Goal: Information Seeking & Learning: Learn about a topic

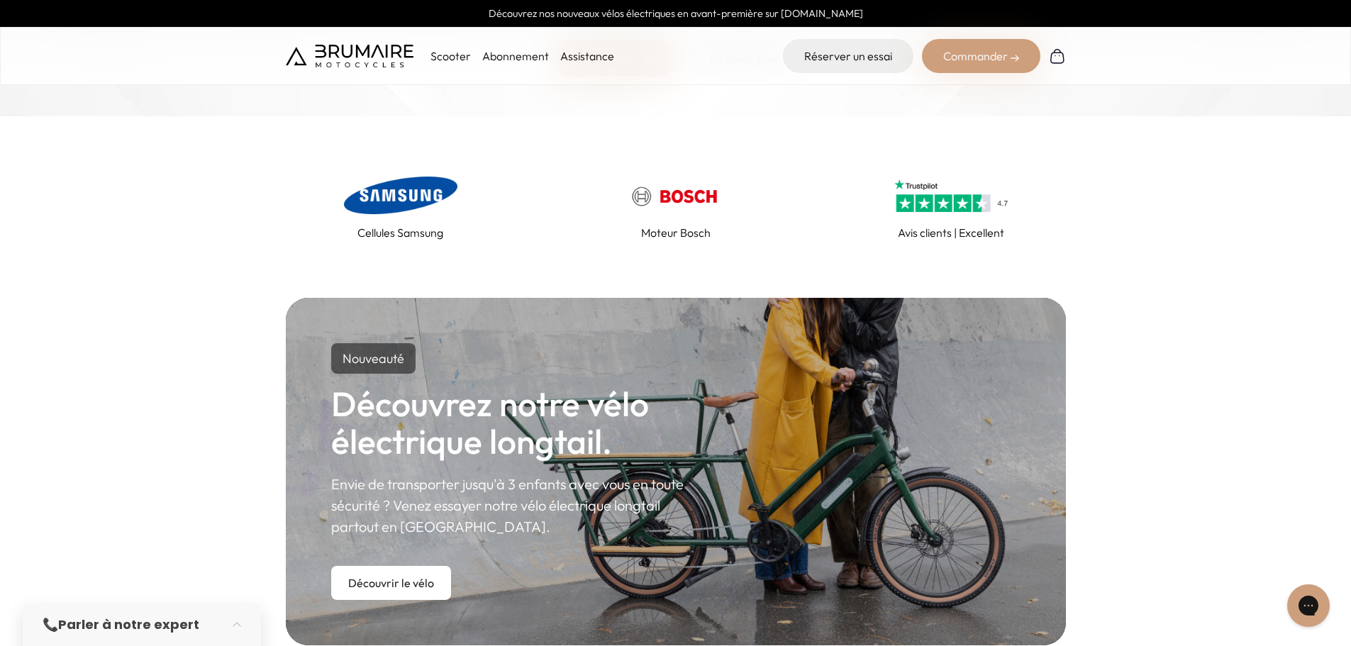
scroll to position [142, 0]
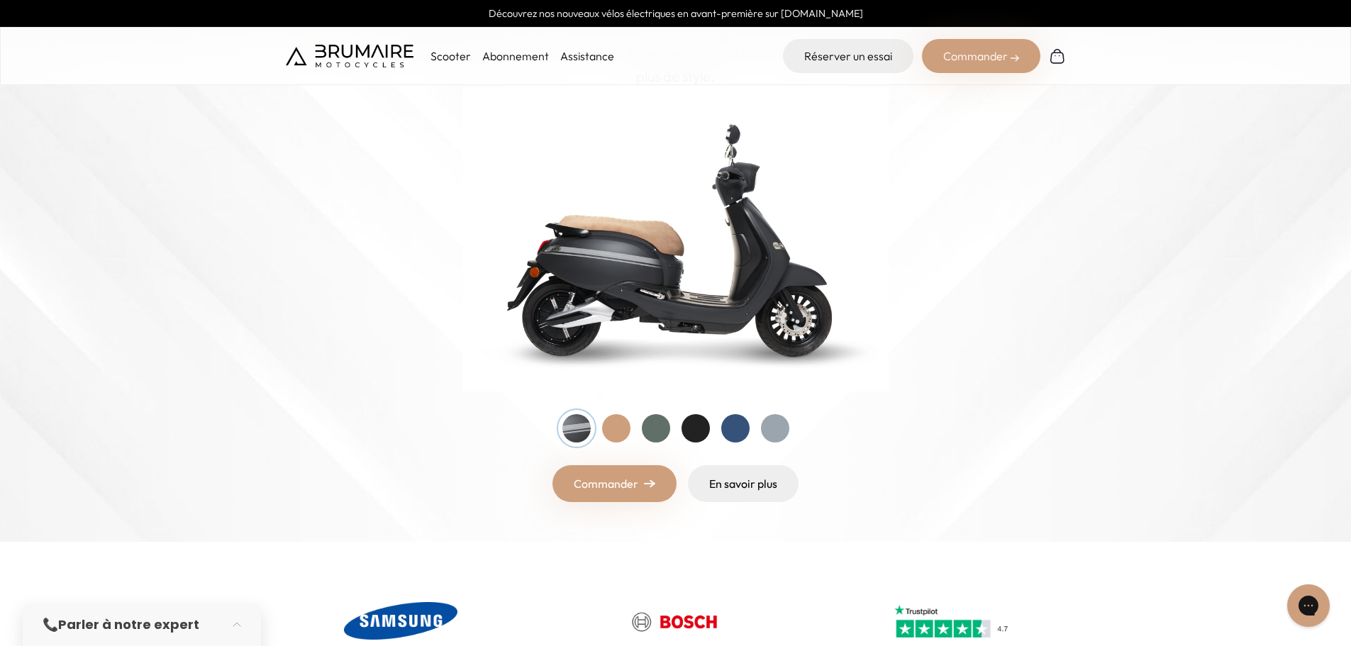
click at [453, 56] on p "Scooter" at bounding box center [451, 56] width 40 height 17
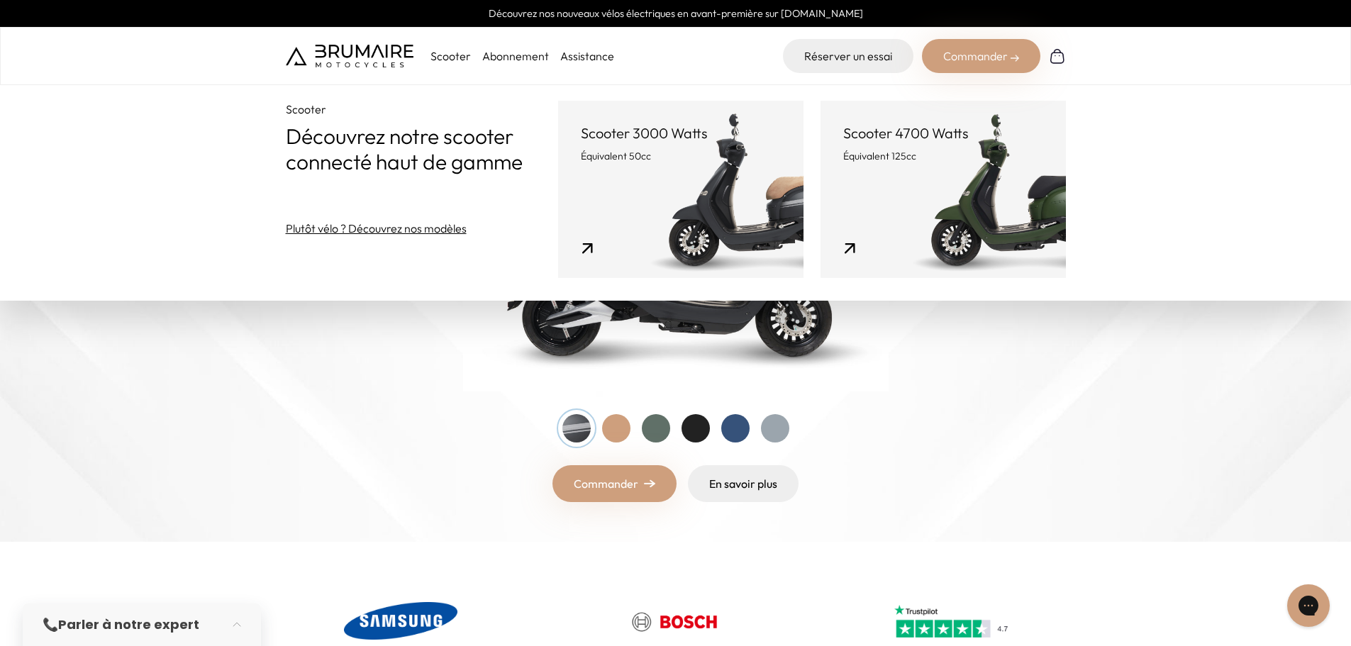
click at [954, 199] on link "Scooter 4700 Watts Équivalent 125cc" at bounding box center [943, 189] width 245 height 177
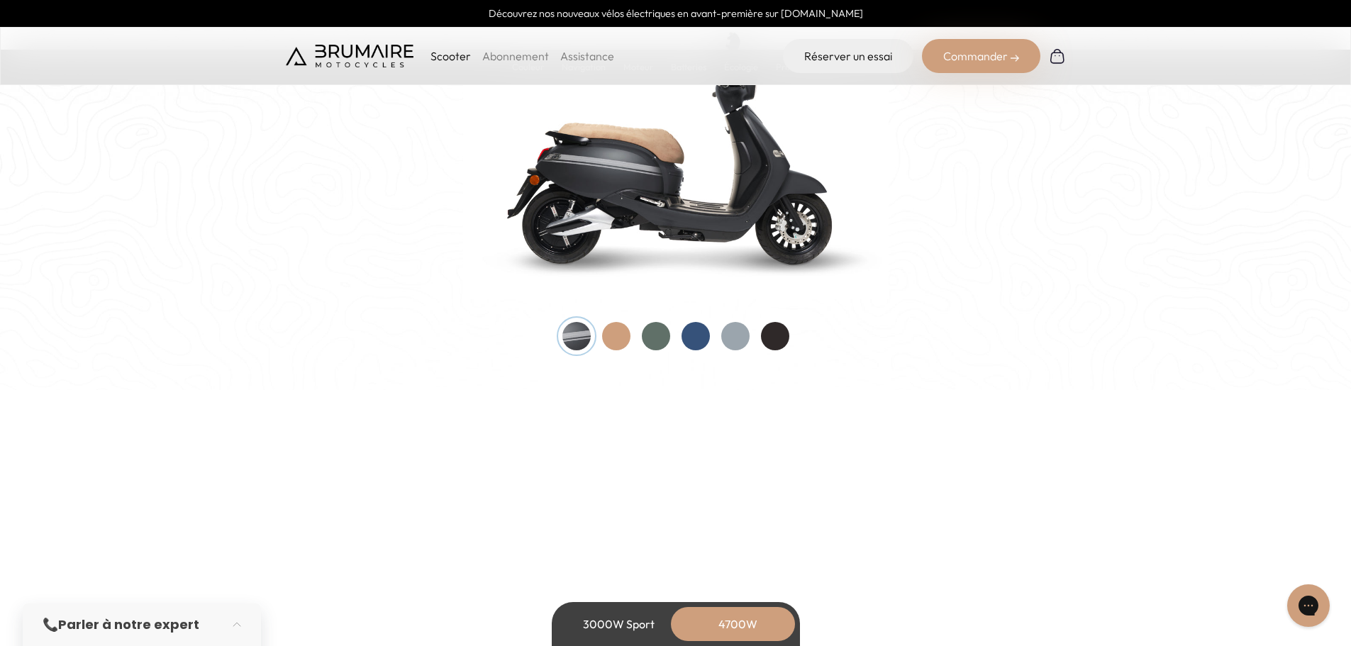
scroll to position [1561, 0]
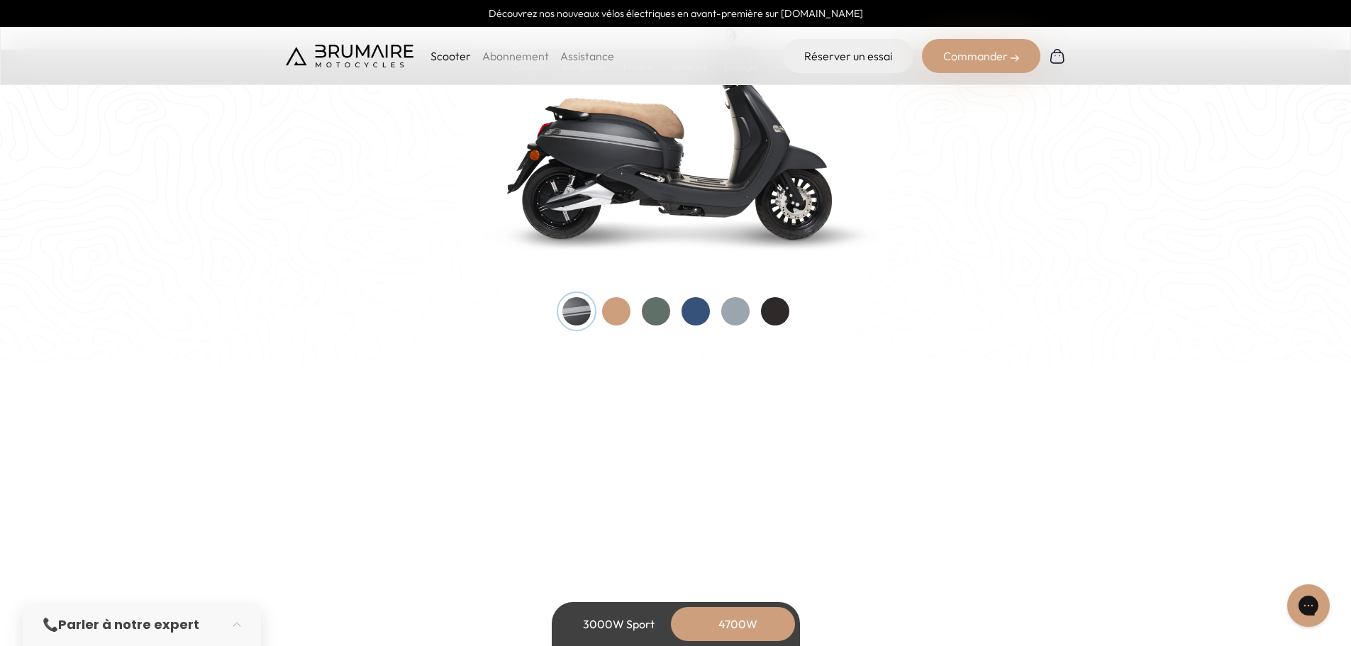
click at [660, 309] on div at bounding box center [656, 311] width 28 height 28
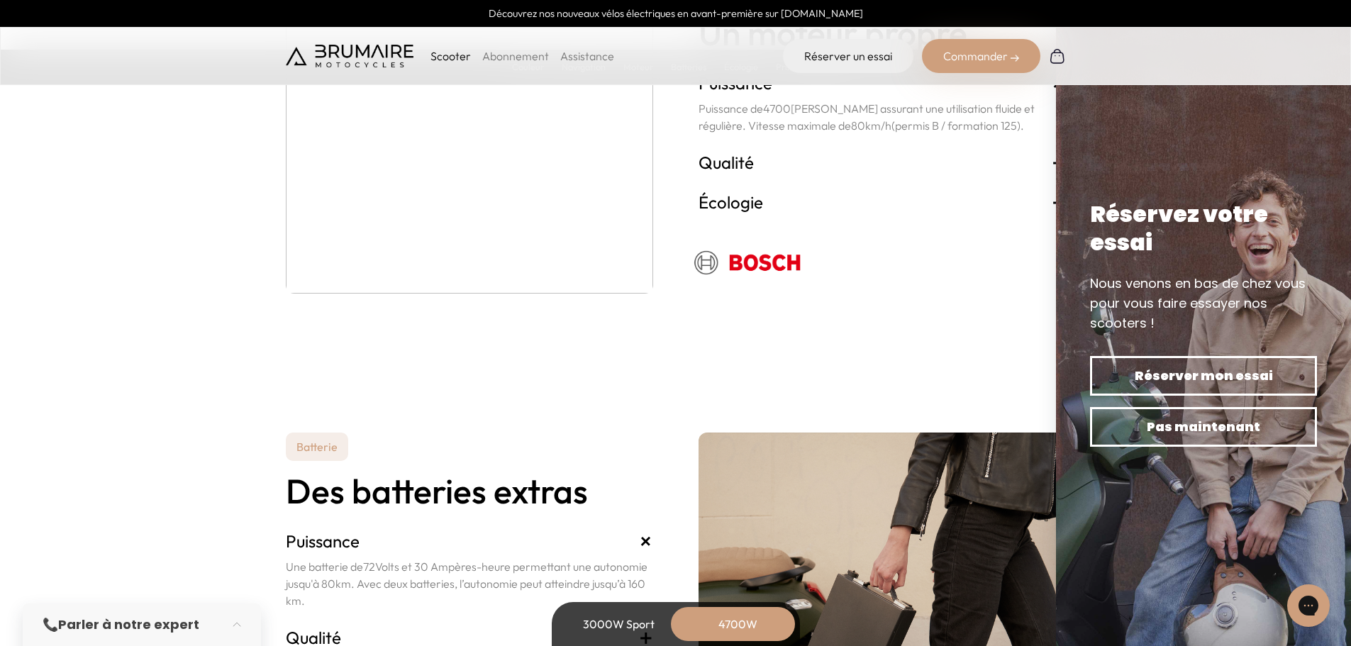
scroll to position [3051, 0]
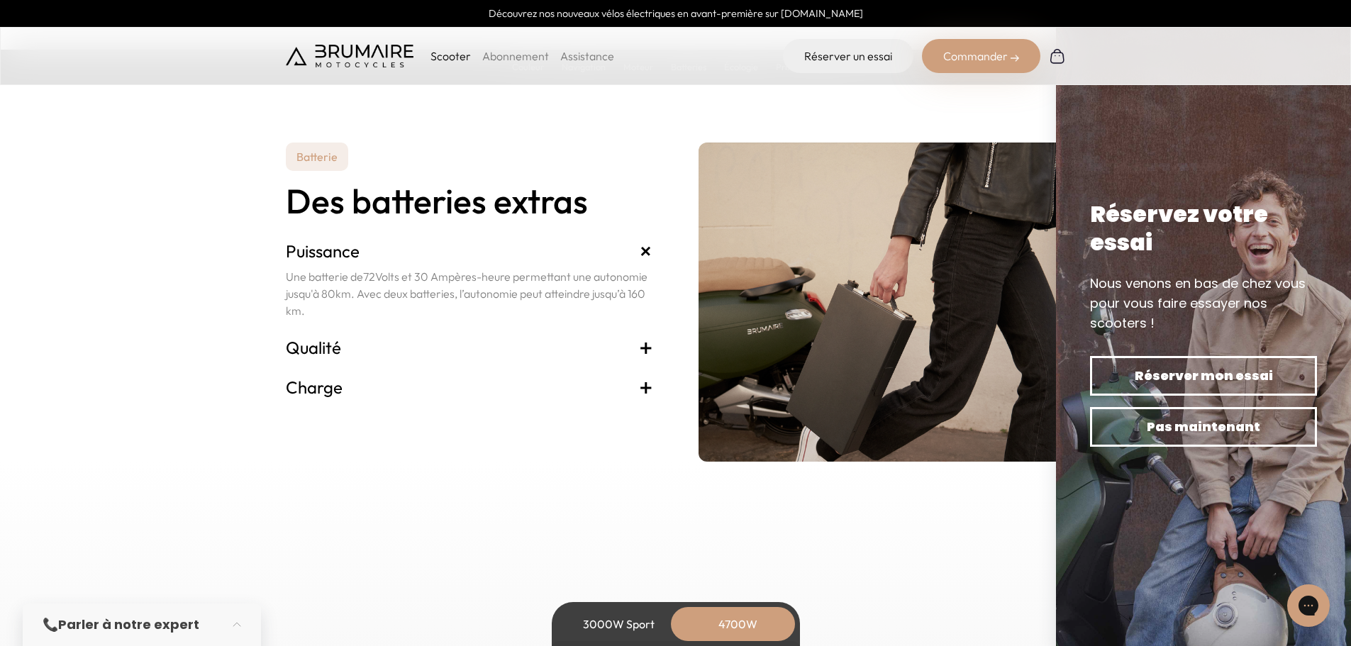
click at [646, 386] on span "+" at bounding box center [646, 387] width 14 height 23
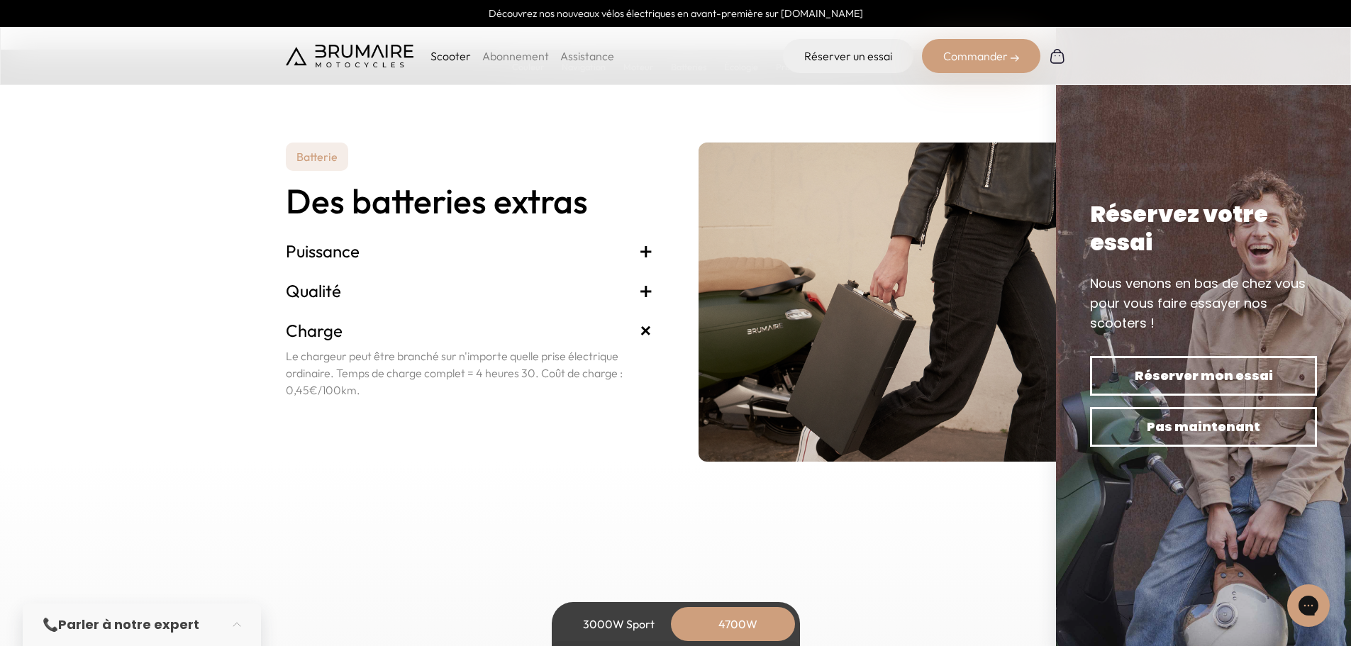
click at [641, 333] on span "+" at bounding box center [646, 331] width 26 height 26
click at [644, 289] on span "+" at bounding box center [646, 291] width 14 height 23
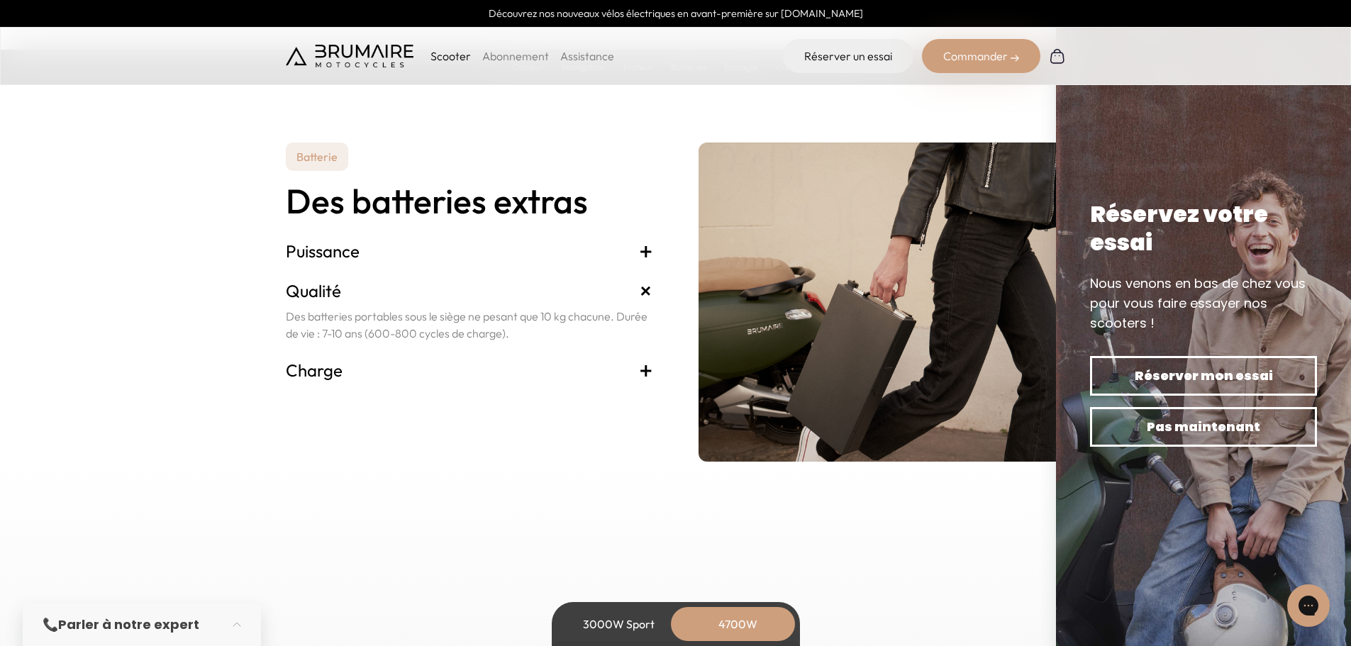
click at [646, 248] on span "+" at bounding box center [646, 251] width 14 height 23
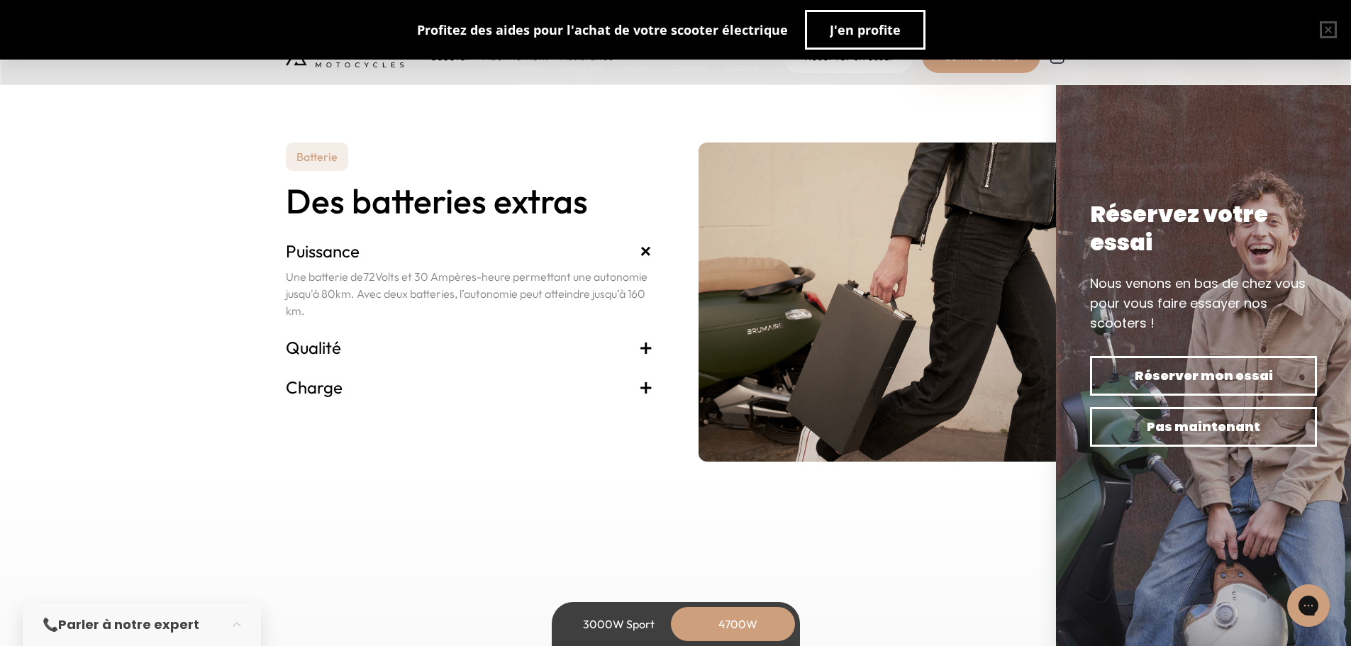
click at [646, 248] on span "+" at bounding box center [646, 251] width 26 height 26
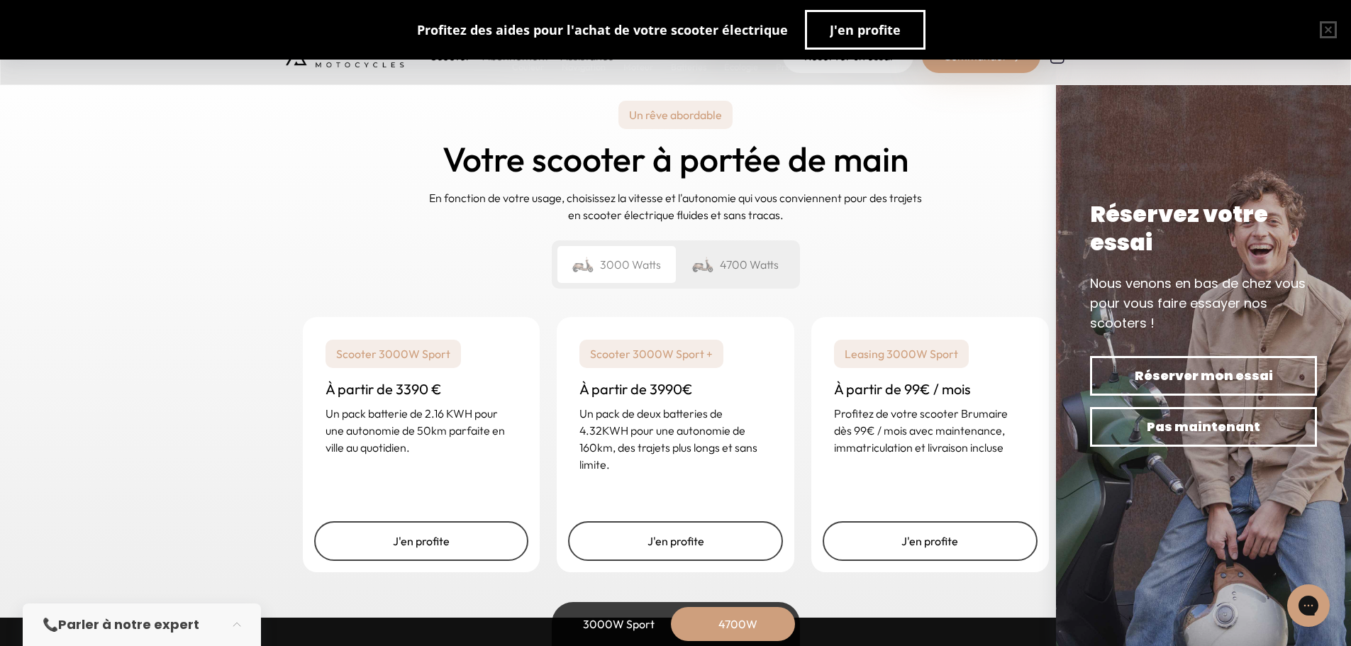
scroll to position [3476, 0]
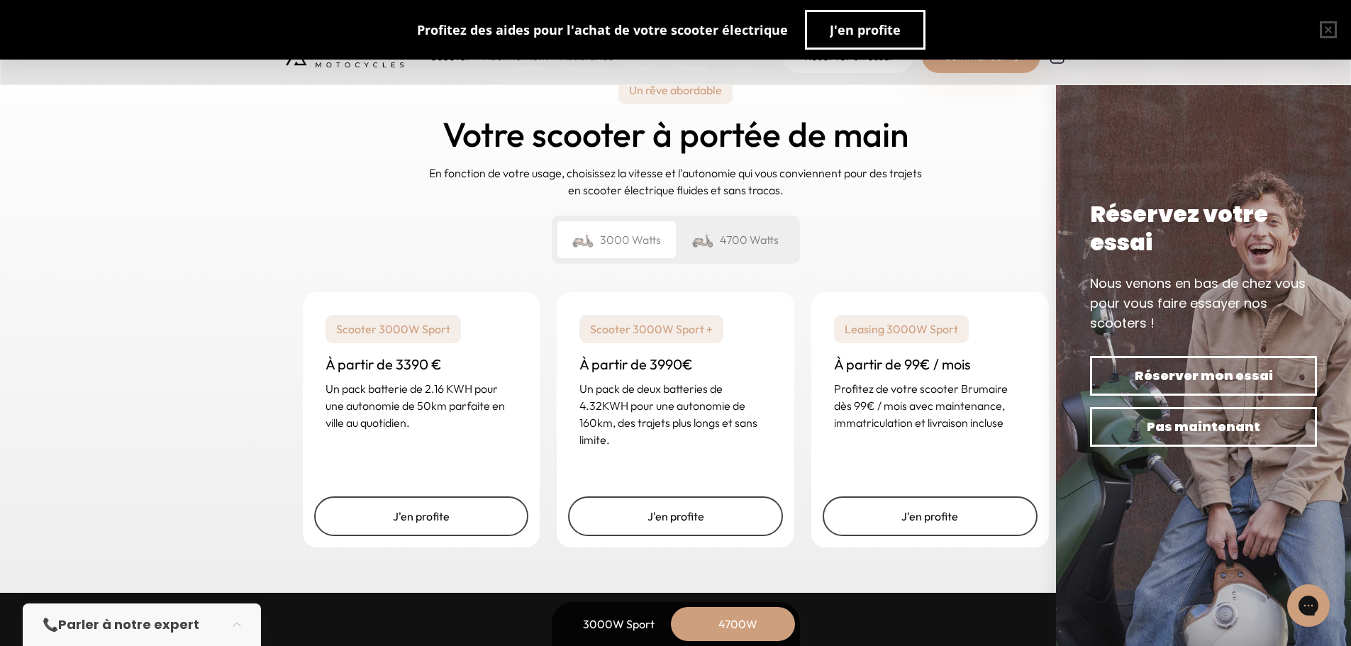
click at [726, 230] on div "4700 Watts" at bounding box center [735, 239] width 118 height 37
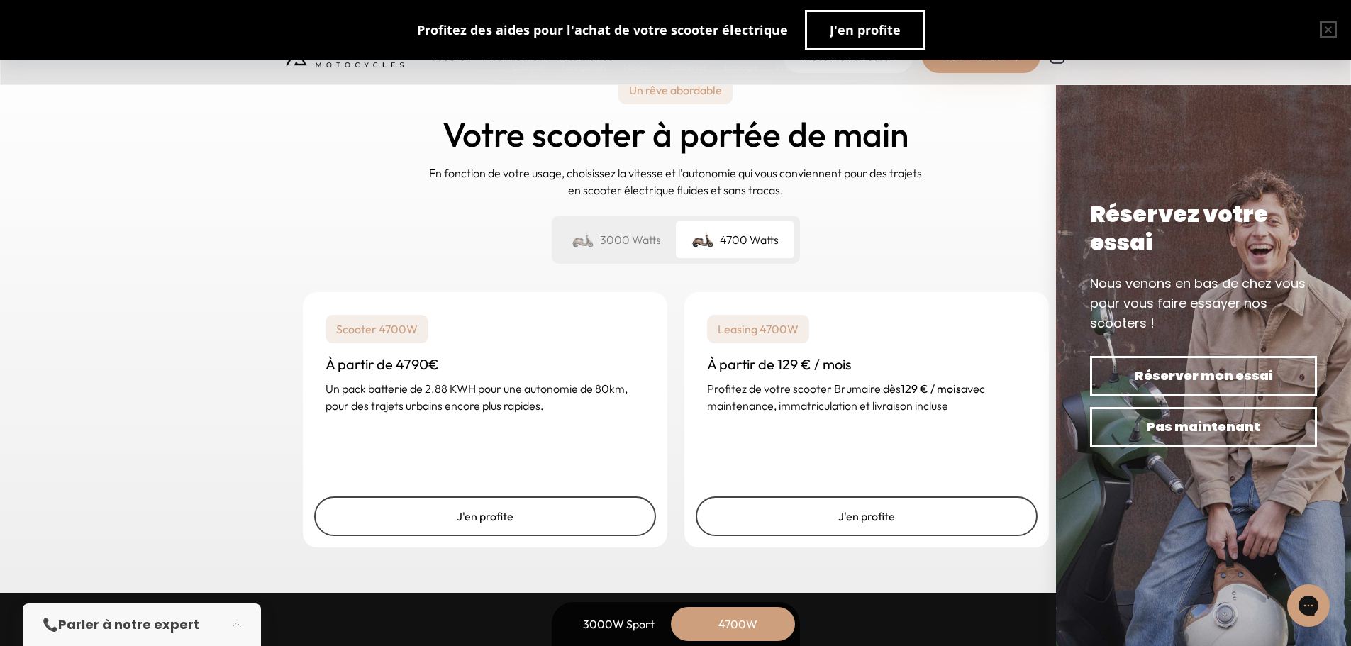
click at [603, 236] on div "3000 Watts" at bounding box center [617, 239] width 118 height 37
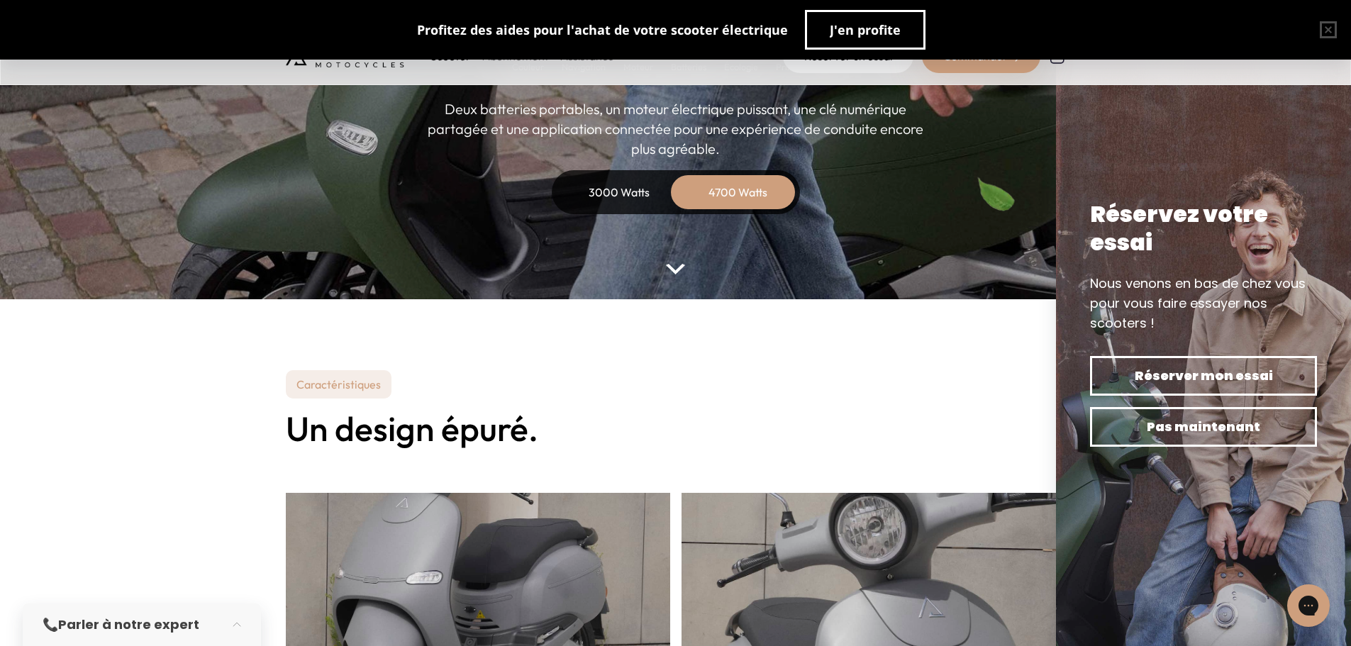
scroll to position [0, 0]
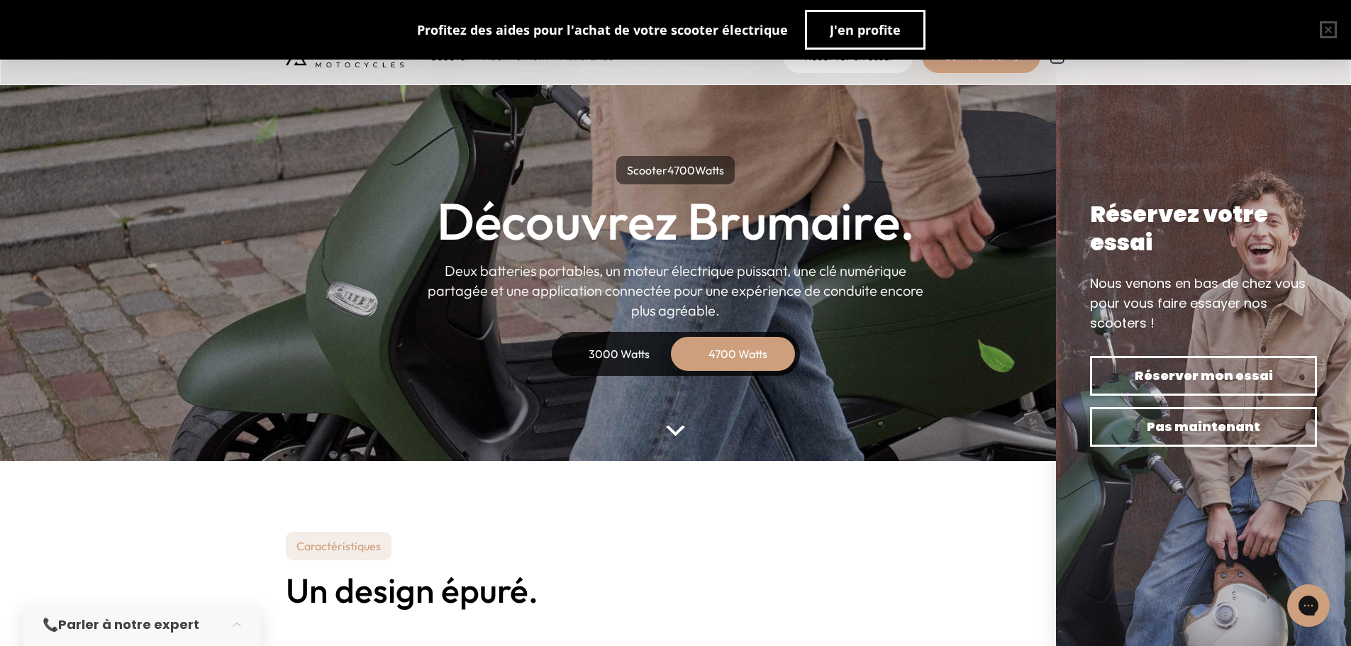
click at [597, 355] on div "3000 Watts" at bounding box center [620, 354] width 114 height 34
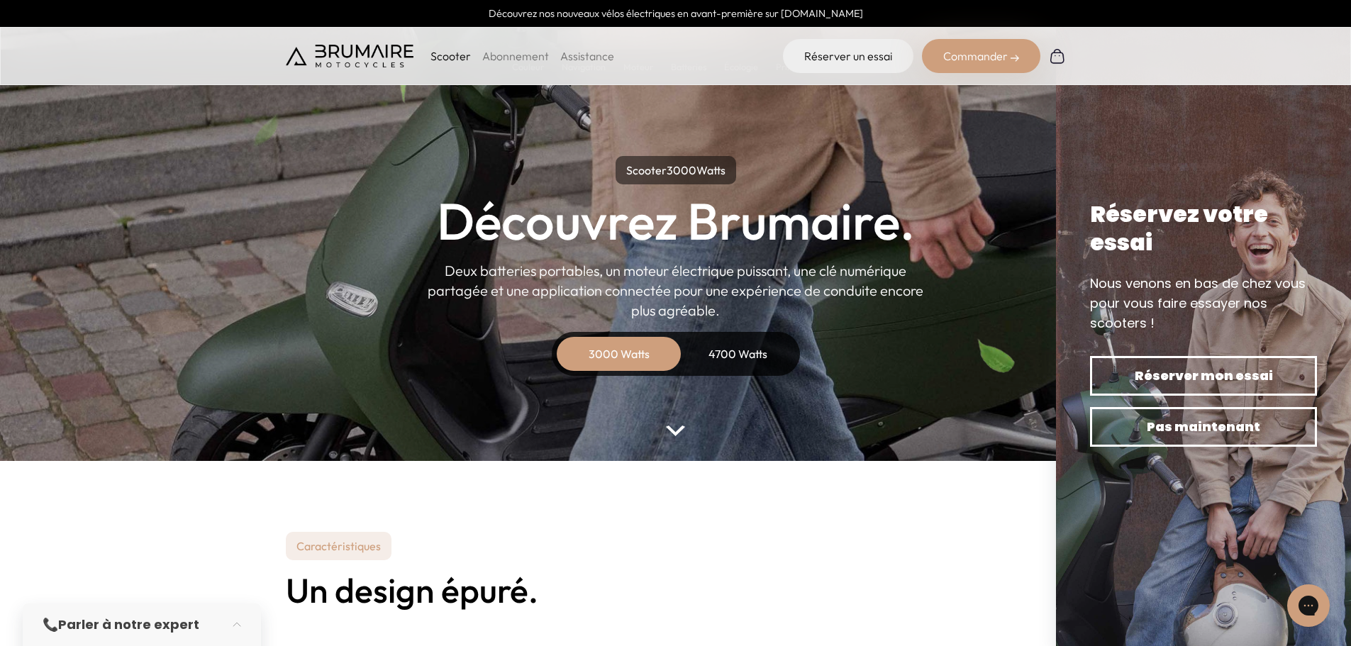
click at [757, 353] on div "4700 Watts" at bounding box center [739, 354] width 114 height 34
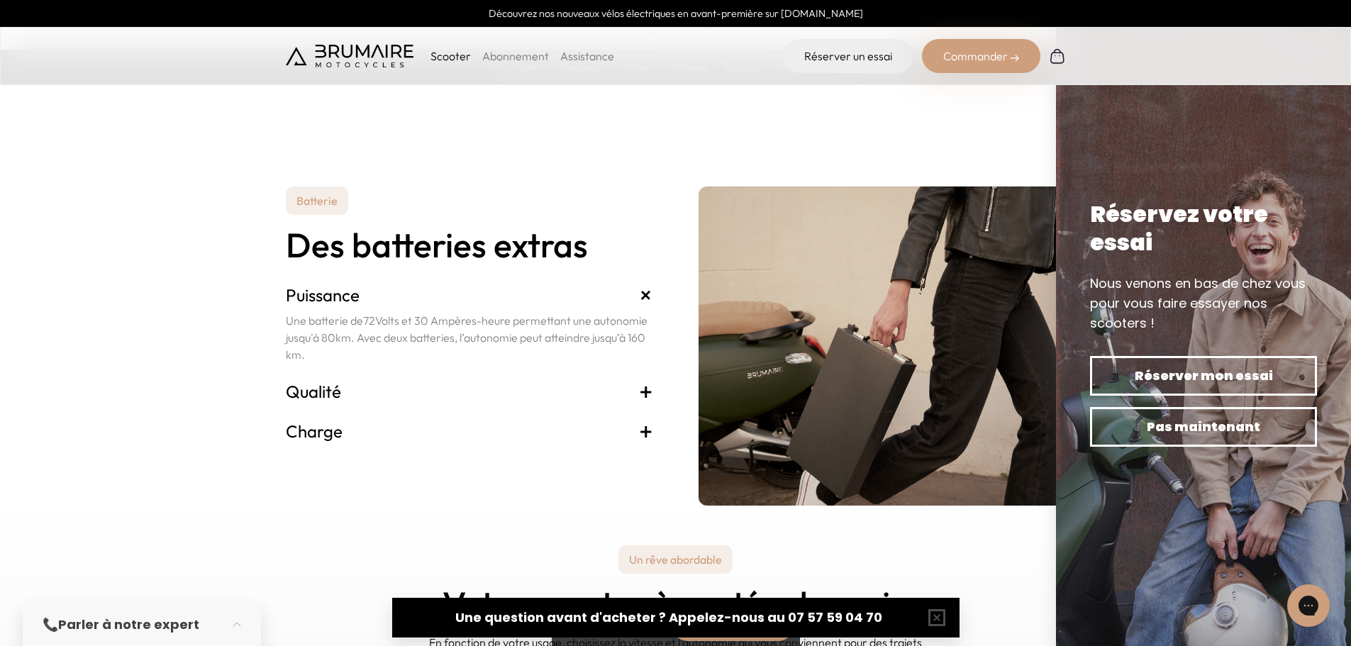
scroll to position [3051, 0]
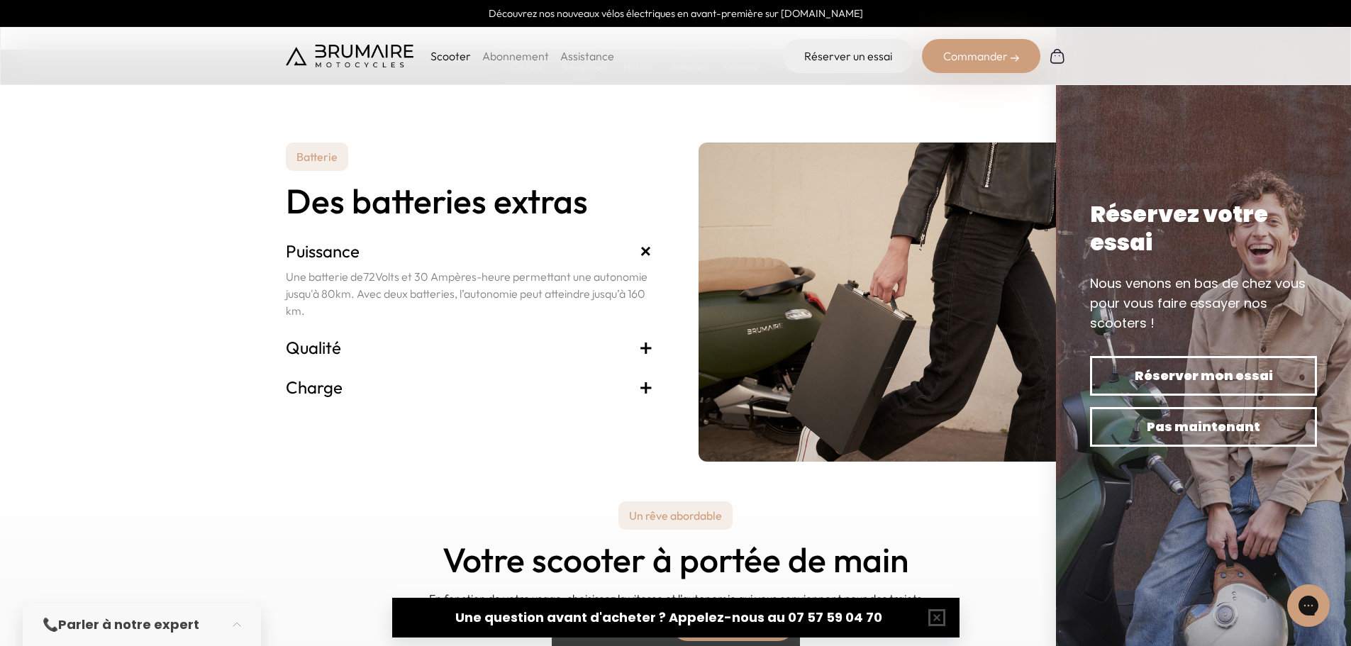
drag, startPoint x: 287, startPoint y: 275, endPoint x: 309, endPoint y: 314, distance: 44.8
click at [309, 314] on p "Une batterie de 72 Volts et 30 Ampères-heure permettant une autonomie jusqu'à 8…" at bounding box center [469, 293] width 367 height 51
copy p "Une batterie de 72 Volts et 30 Ampères-heure permettant une autonomie jusqu'à 8…"
